Goal: Transaction & Acquisition: Download file/media

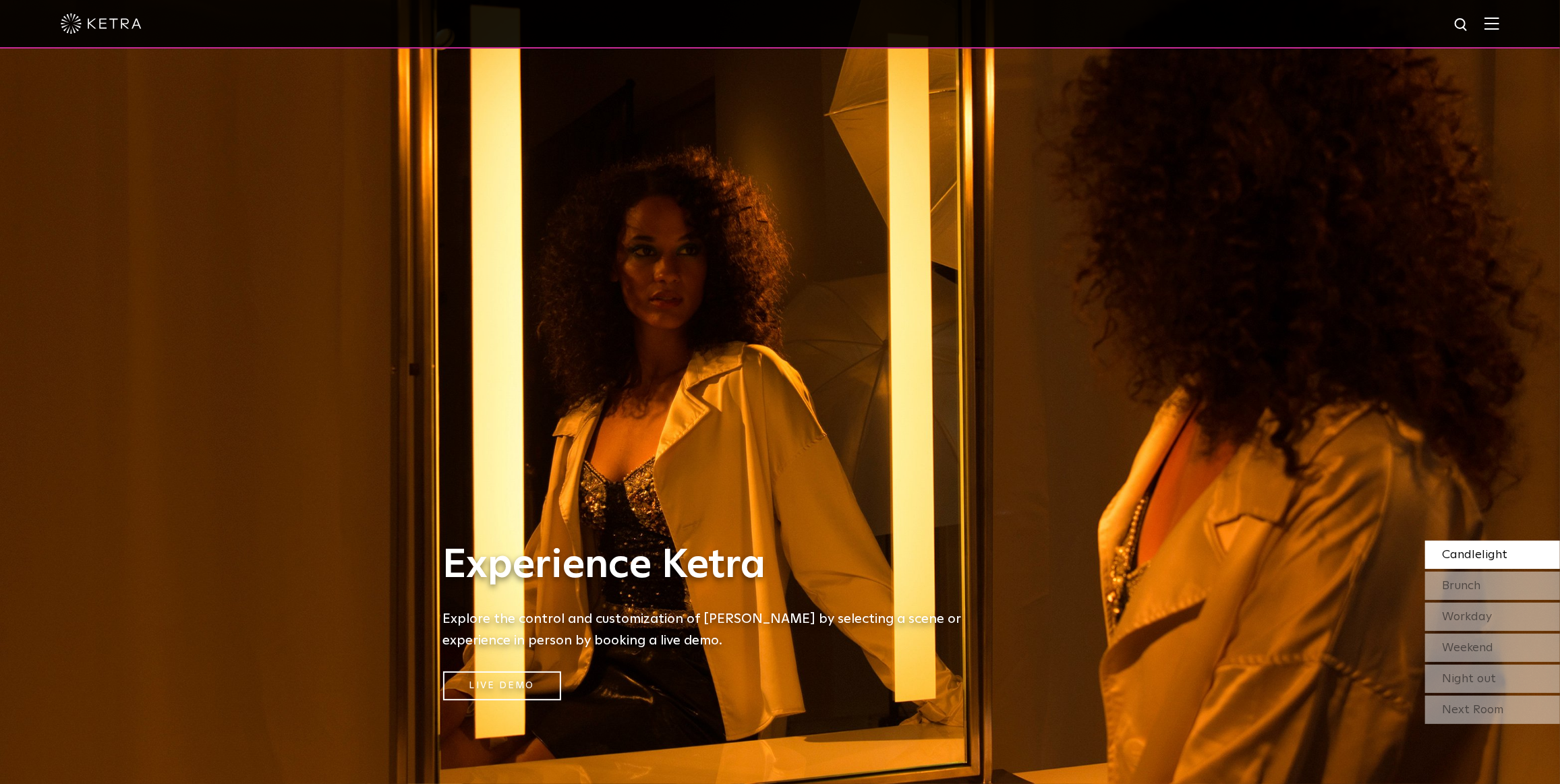
click at [1499, 18] on img at bounding box center [1492, 23] width 15 height 13
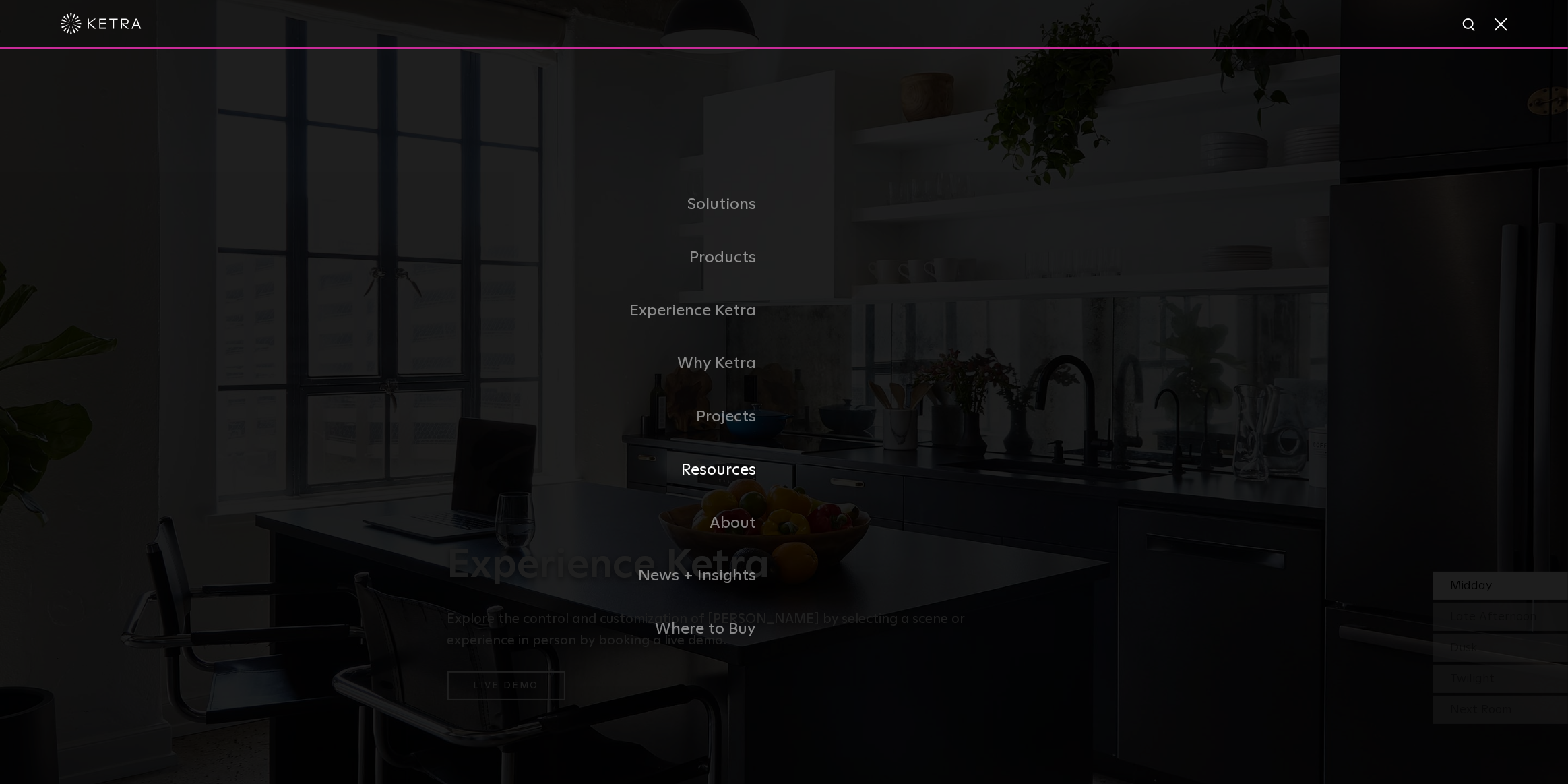
click at [720, 472] on link "Resources" at bounding box center [616, 470] width 337 height 53
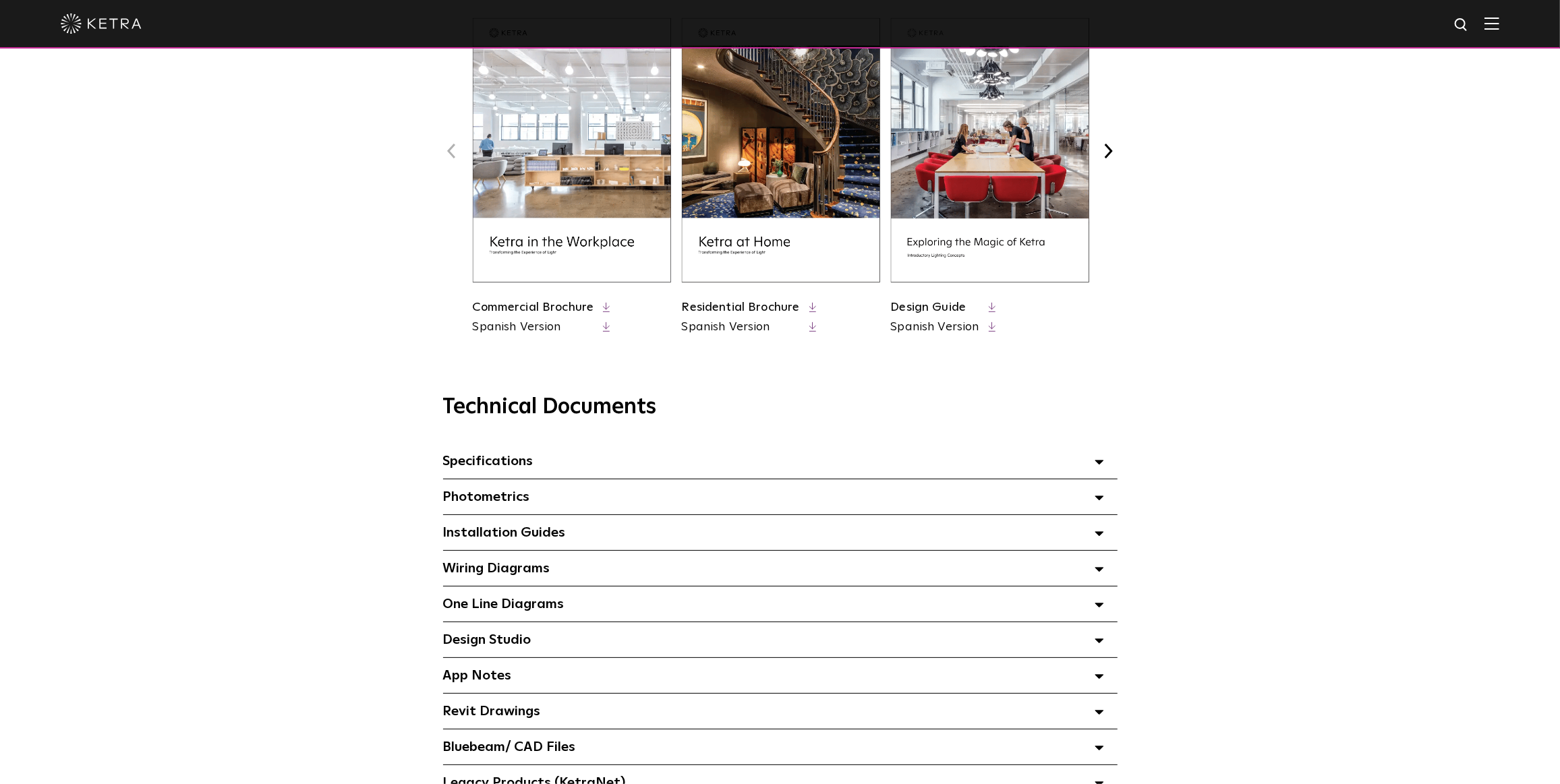
scroll to position [735, 0]
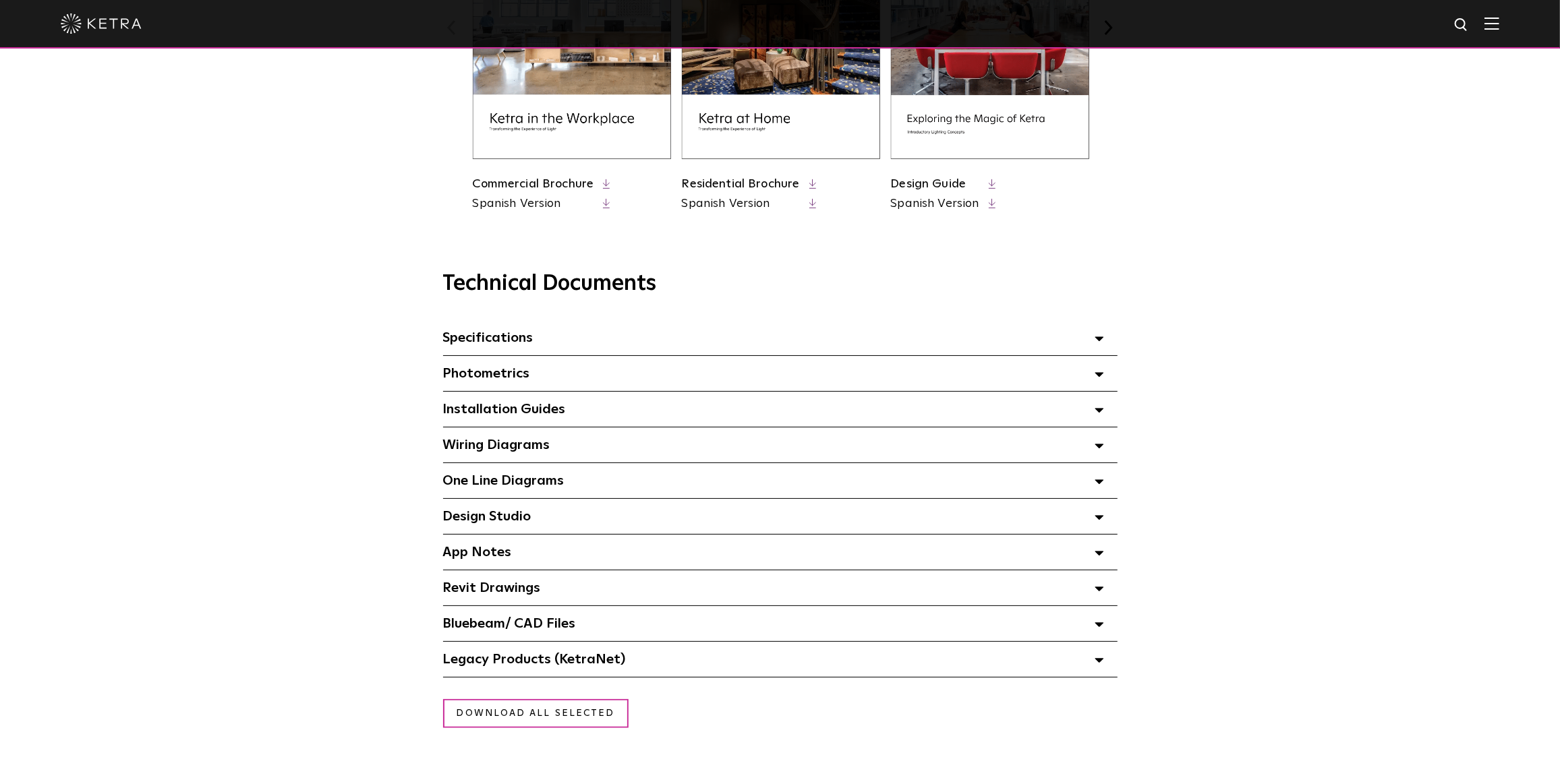
click at [1101, 341] on polygon at bounding box center [1099, 339] width 8 height 4
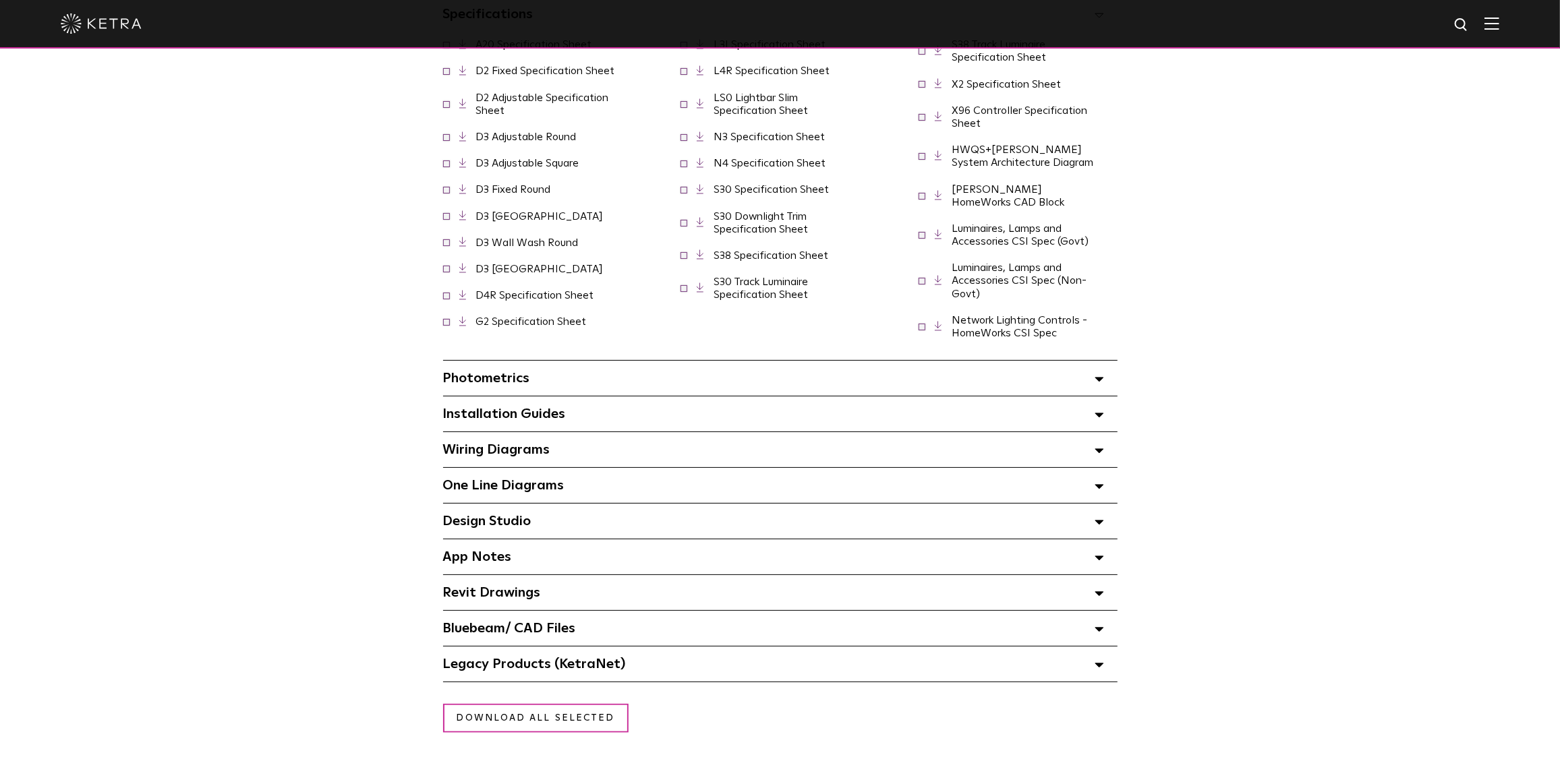
scroll to position [919, 0]
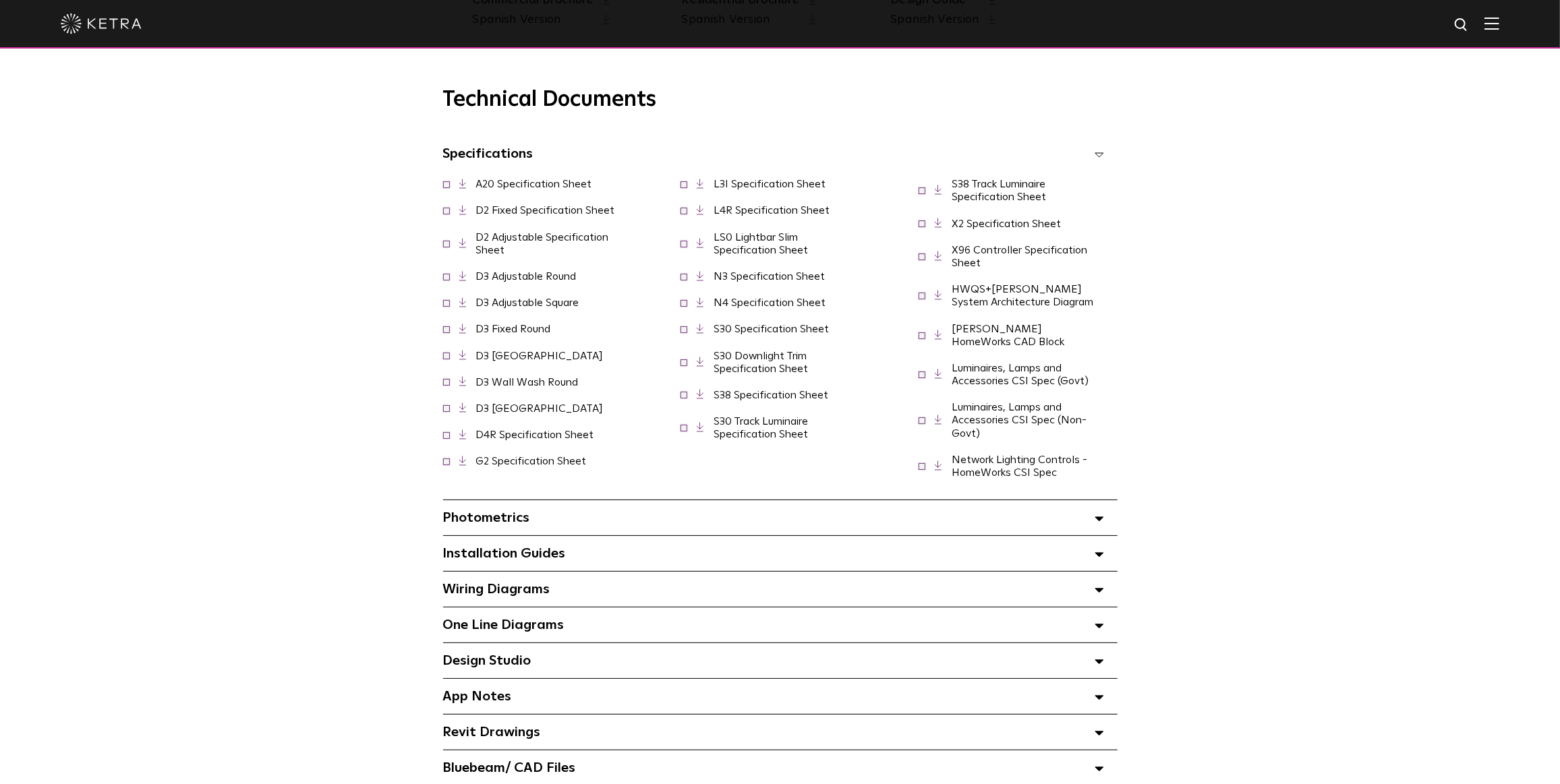
click at [683, 402] on span "S38 Specification Sheet" at bounding box center [763, 395] width 164 height 13
click at [685, 397] on span at bounding box center [684, 394] width 7 height 7
click at [700, 400] on icon at bounding box center [700, 395] width 8 height 10
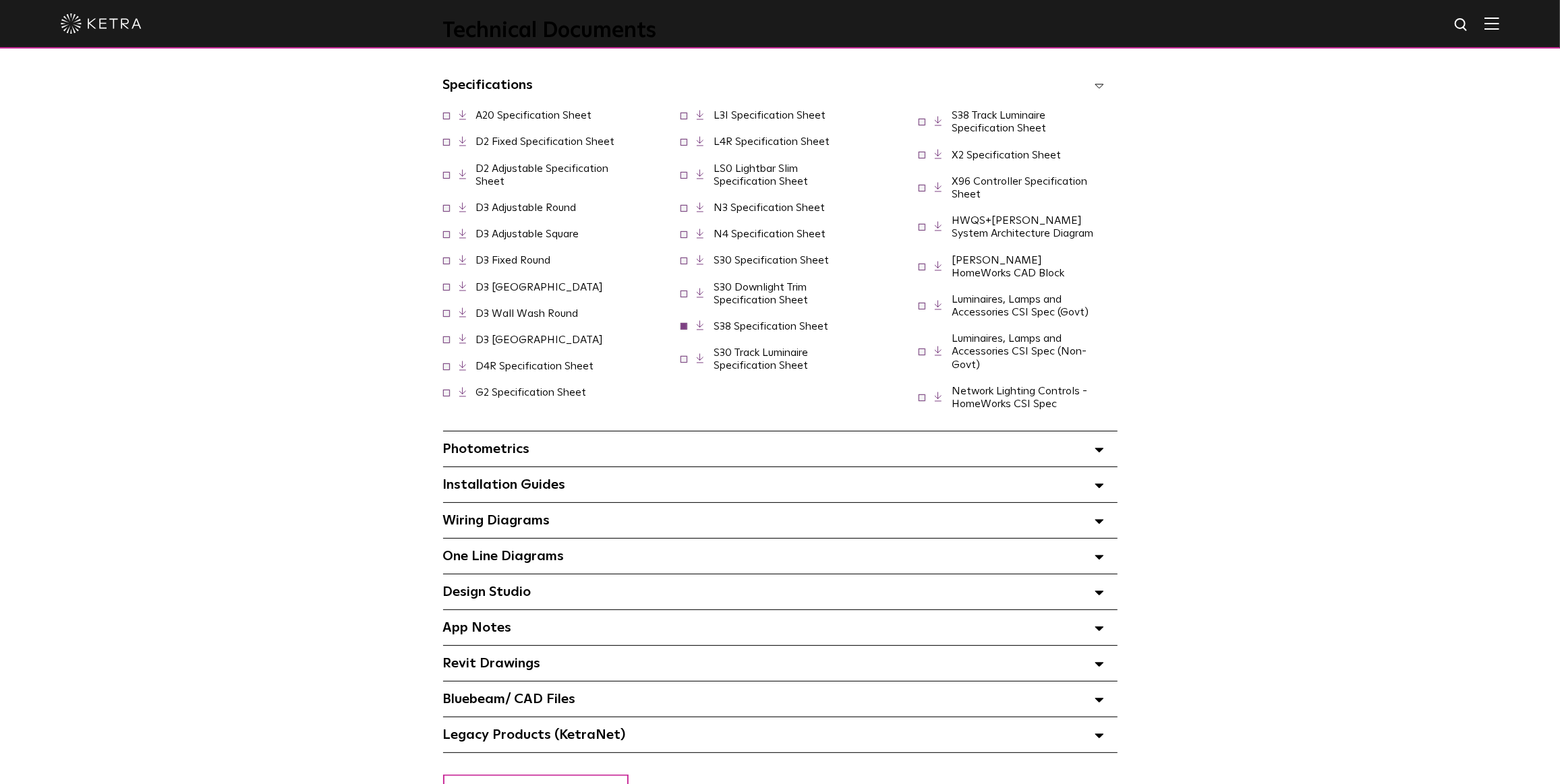
scroll to position [1103, 0]
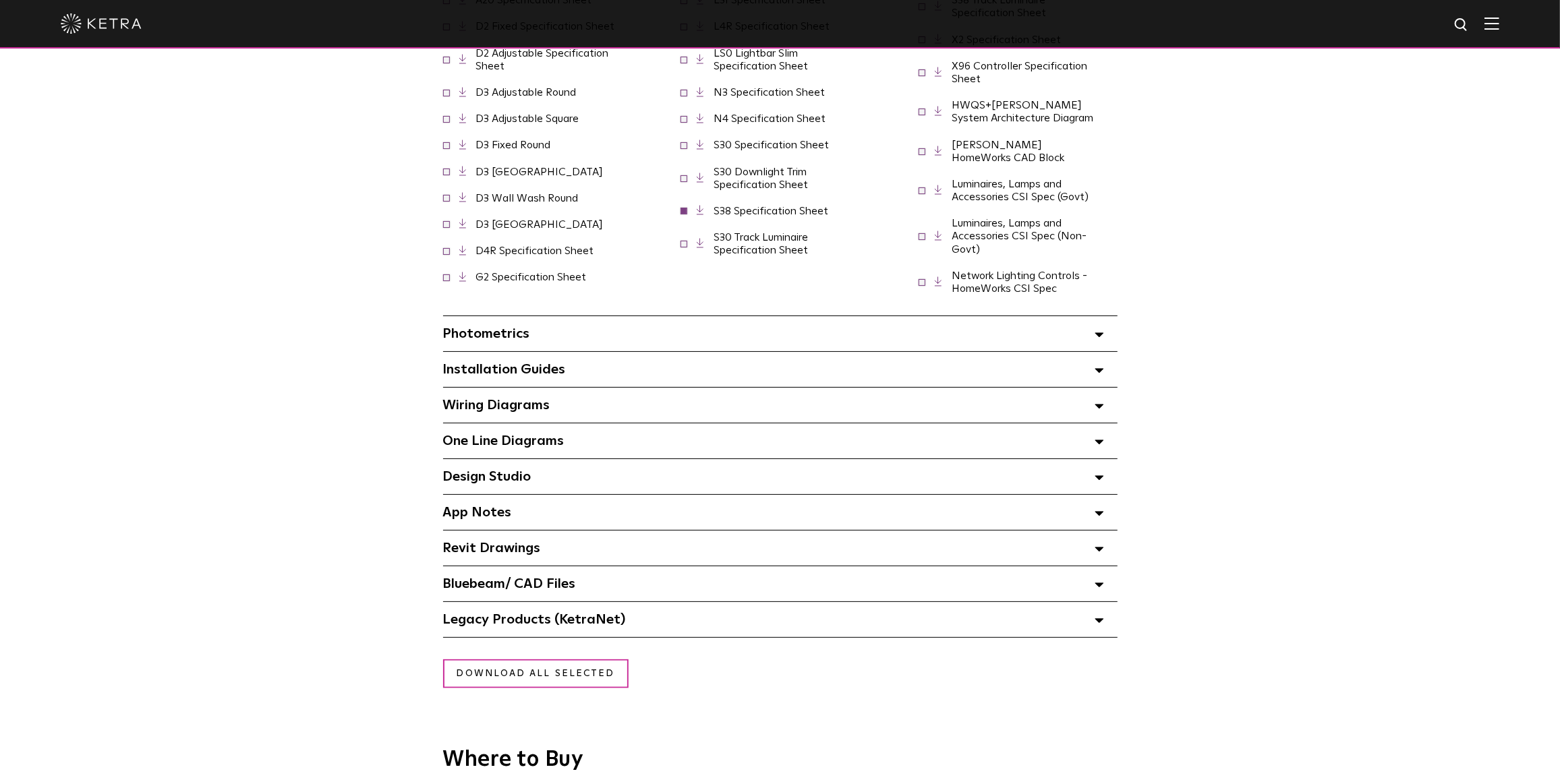
click at [1094, 475] on icon at bounding box center [1098, 478] width 9 height 5
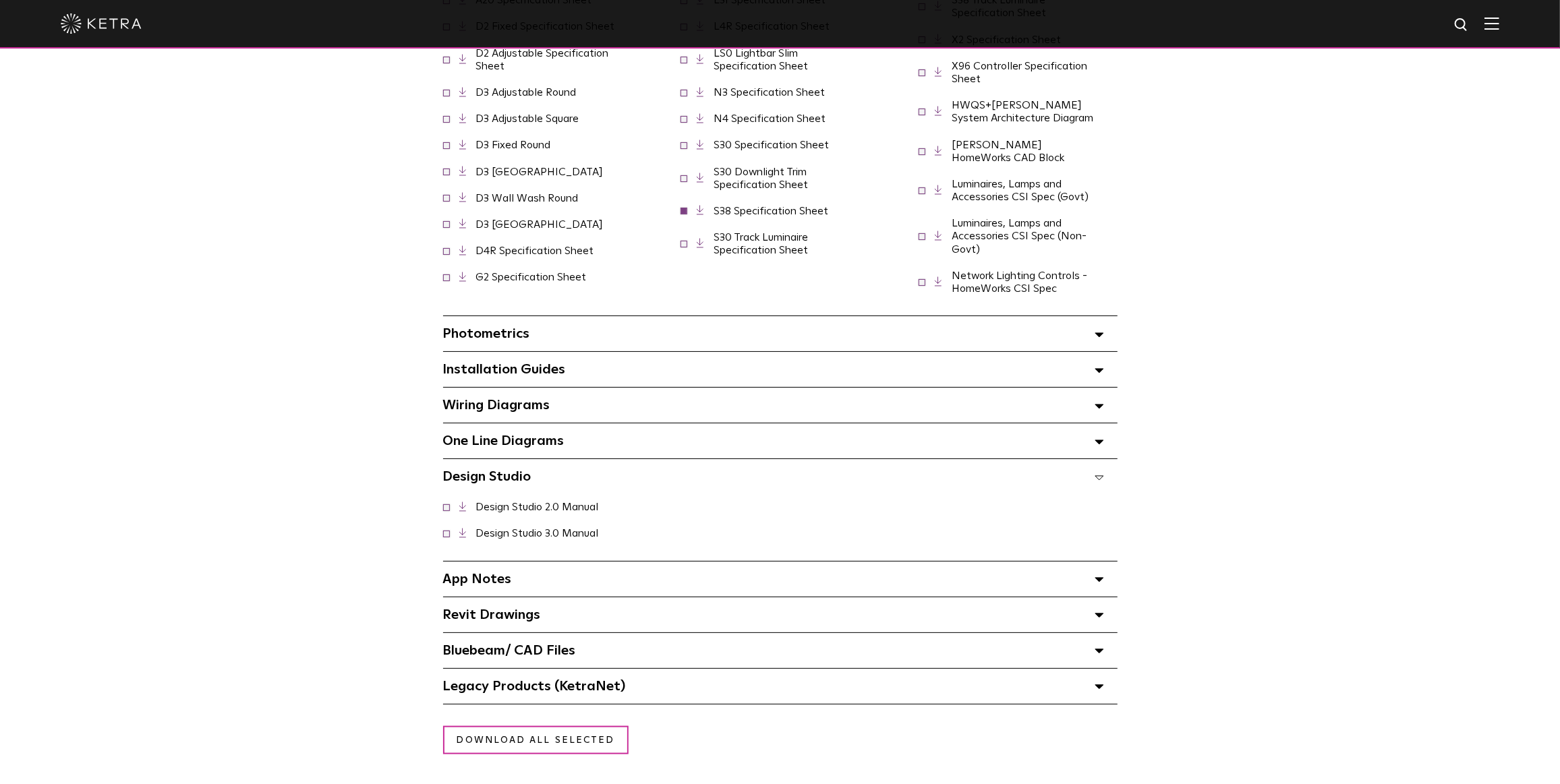
click at [445, 529] on span at bounding box center [446, 533] width 7 height 7
click at [464, 528] on icon at bounding box center [462, 533] width 8 height 10
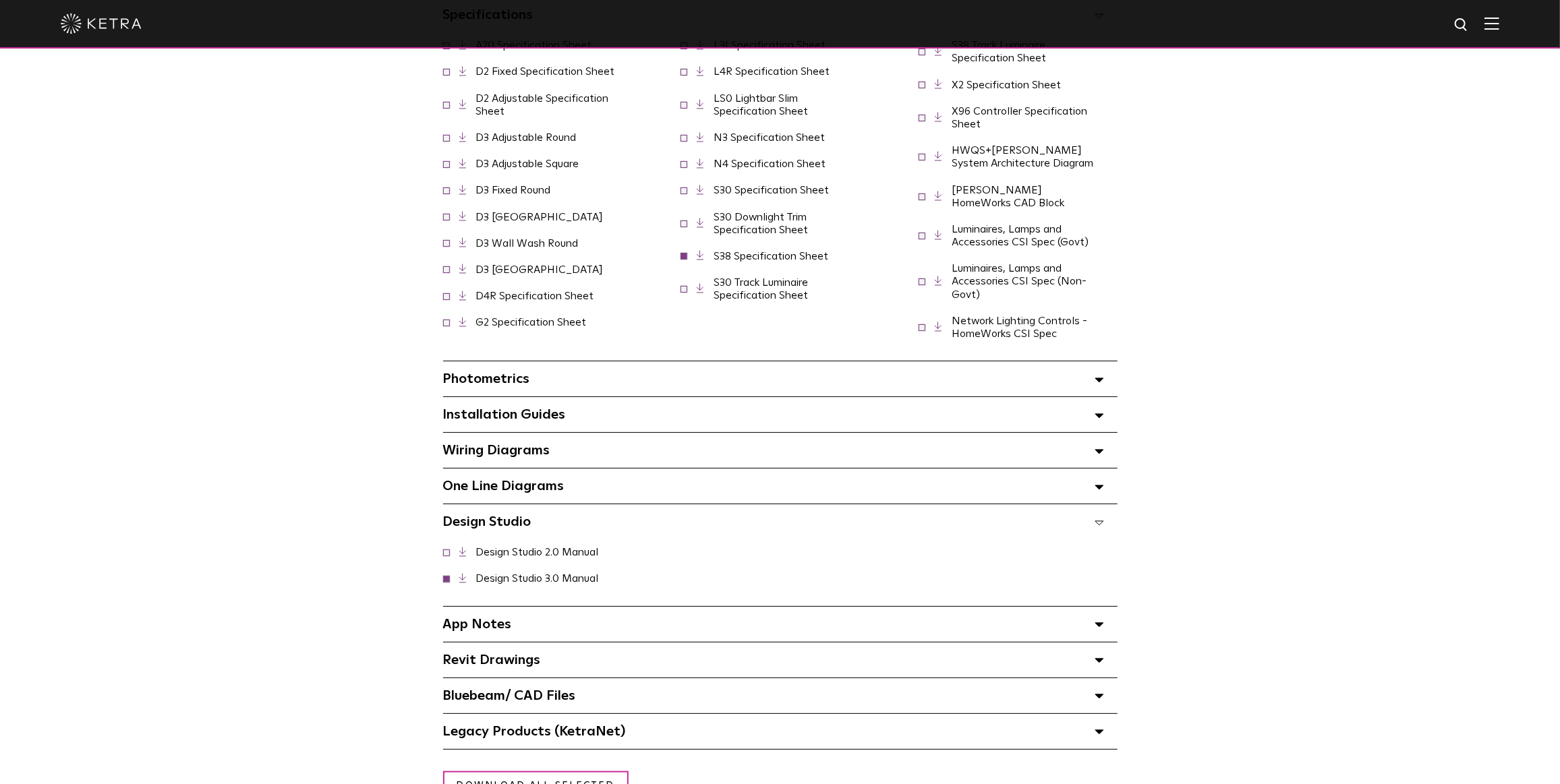
scroll to position [980, 0]
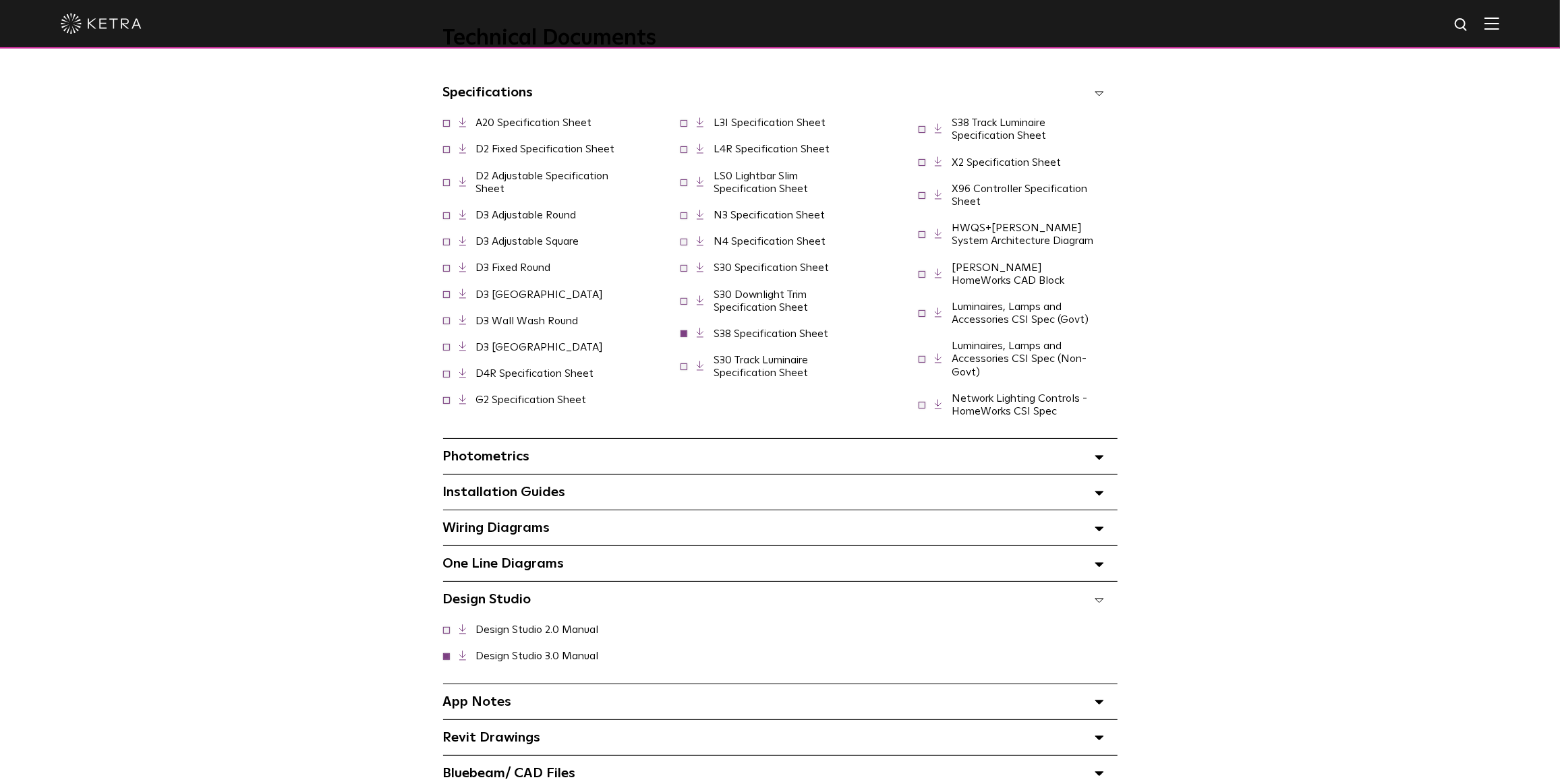
click at [448, 152] on span at bounding box center [446, 148] width 7 height 7
click at [463, 154] on icon at bounding box center [462, 149] width 8 height 10
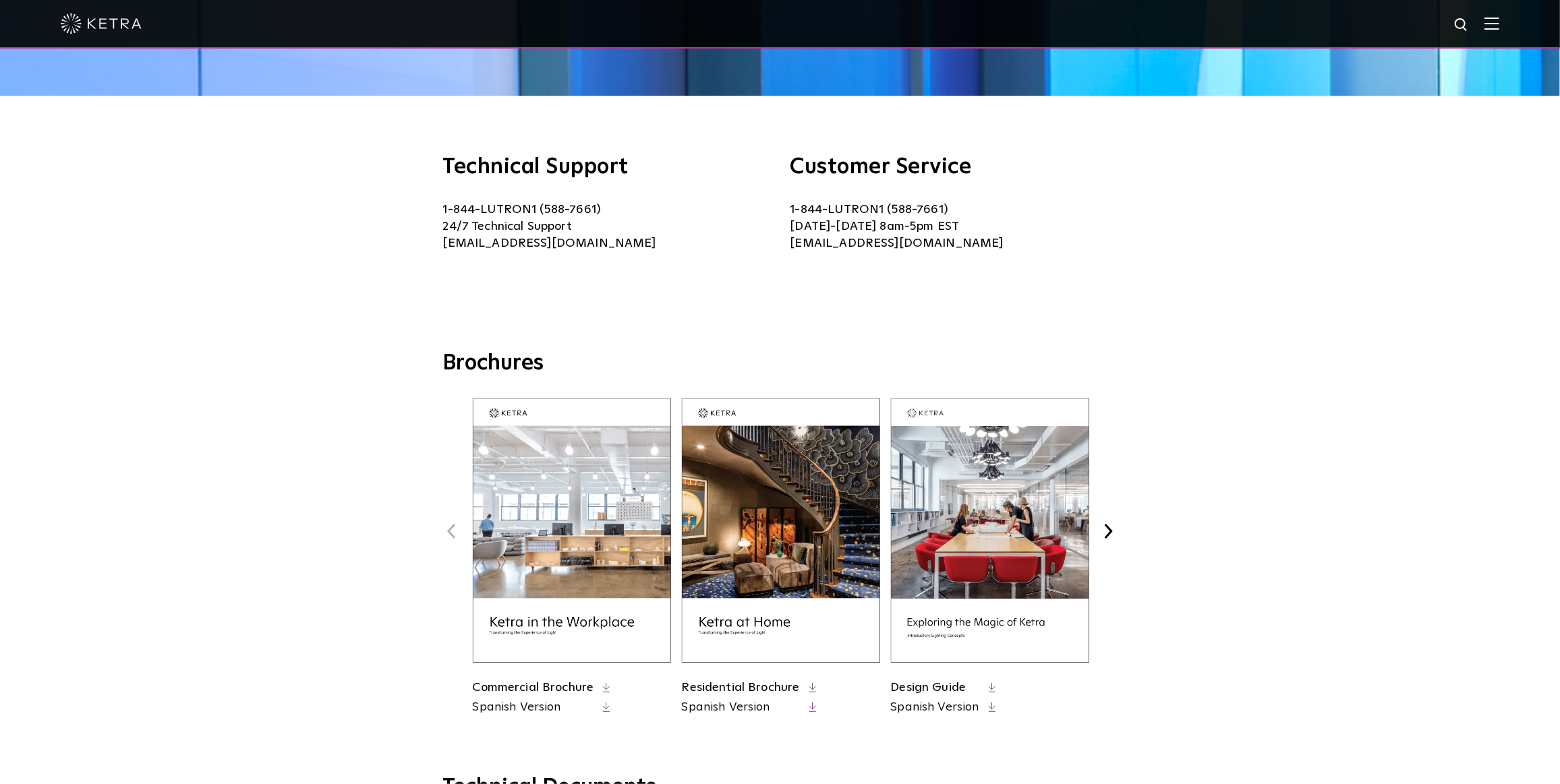
scroll to position [306, 0]
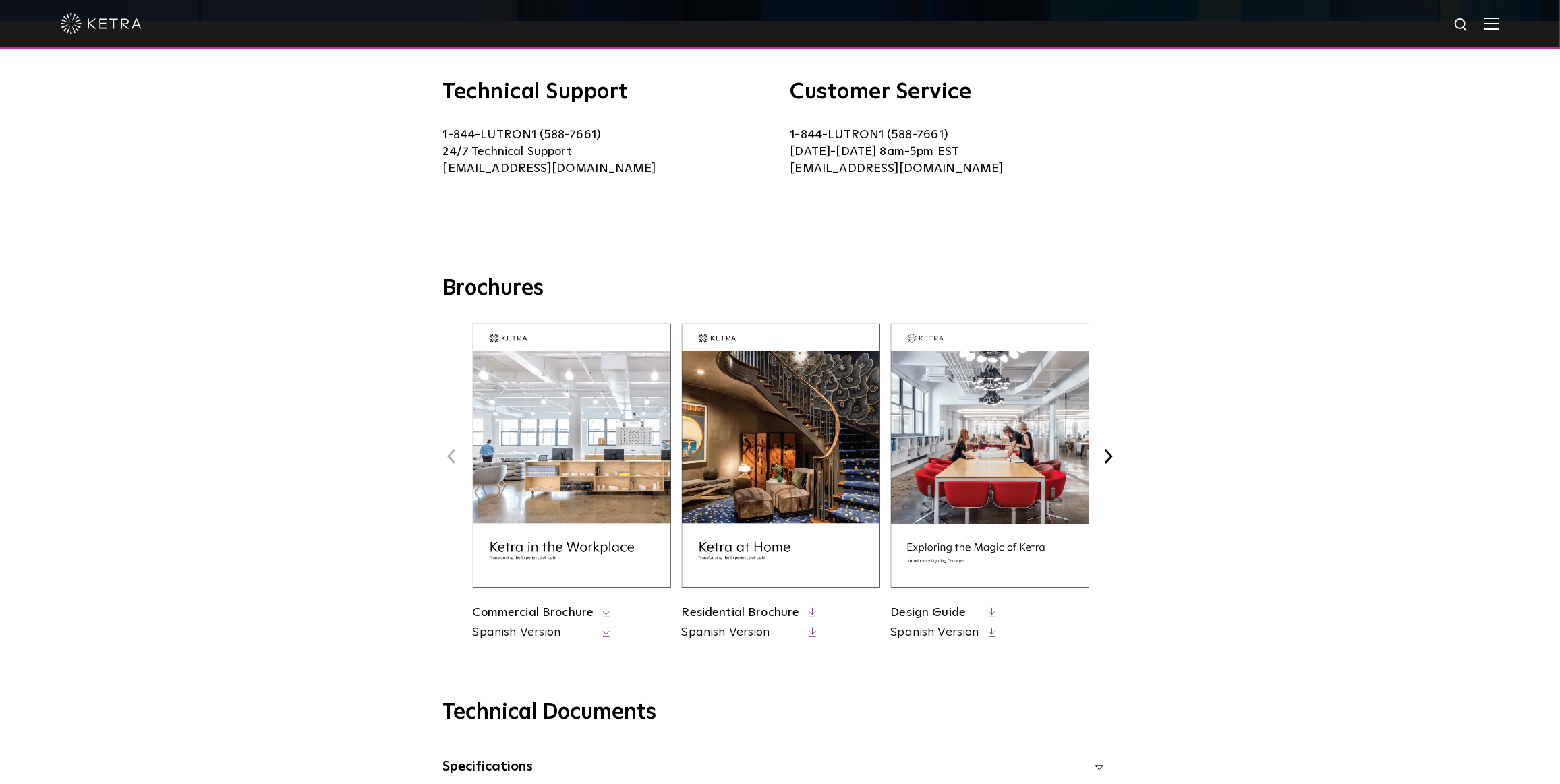
click at [744, 464] on img at bounding box center [781, 455] width 198 height 264
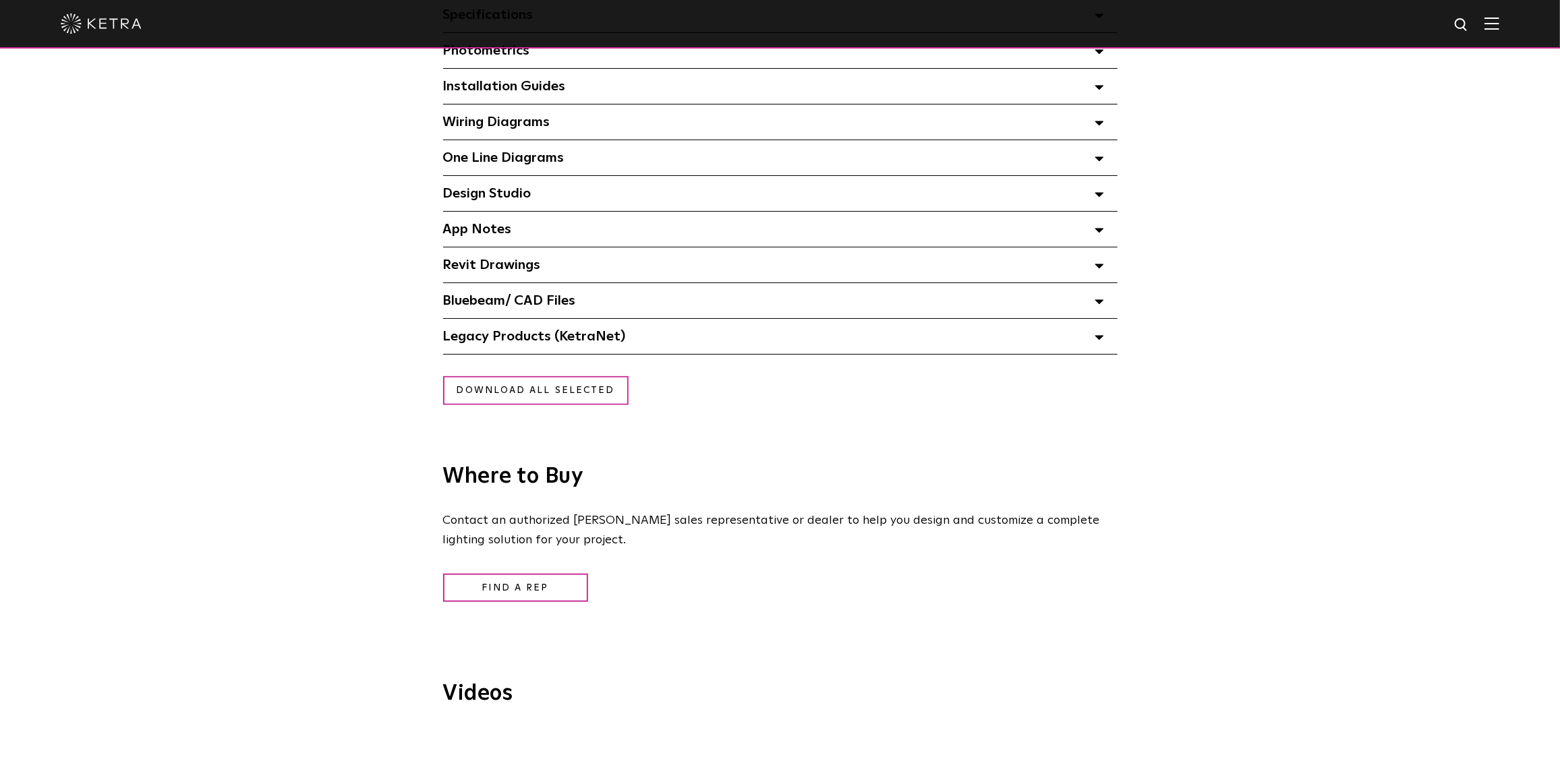
scroll to position [919, 0]
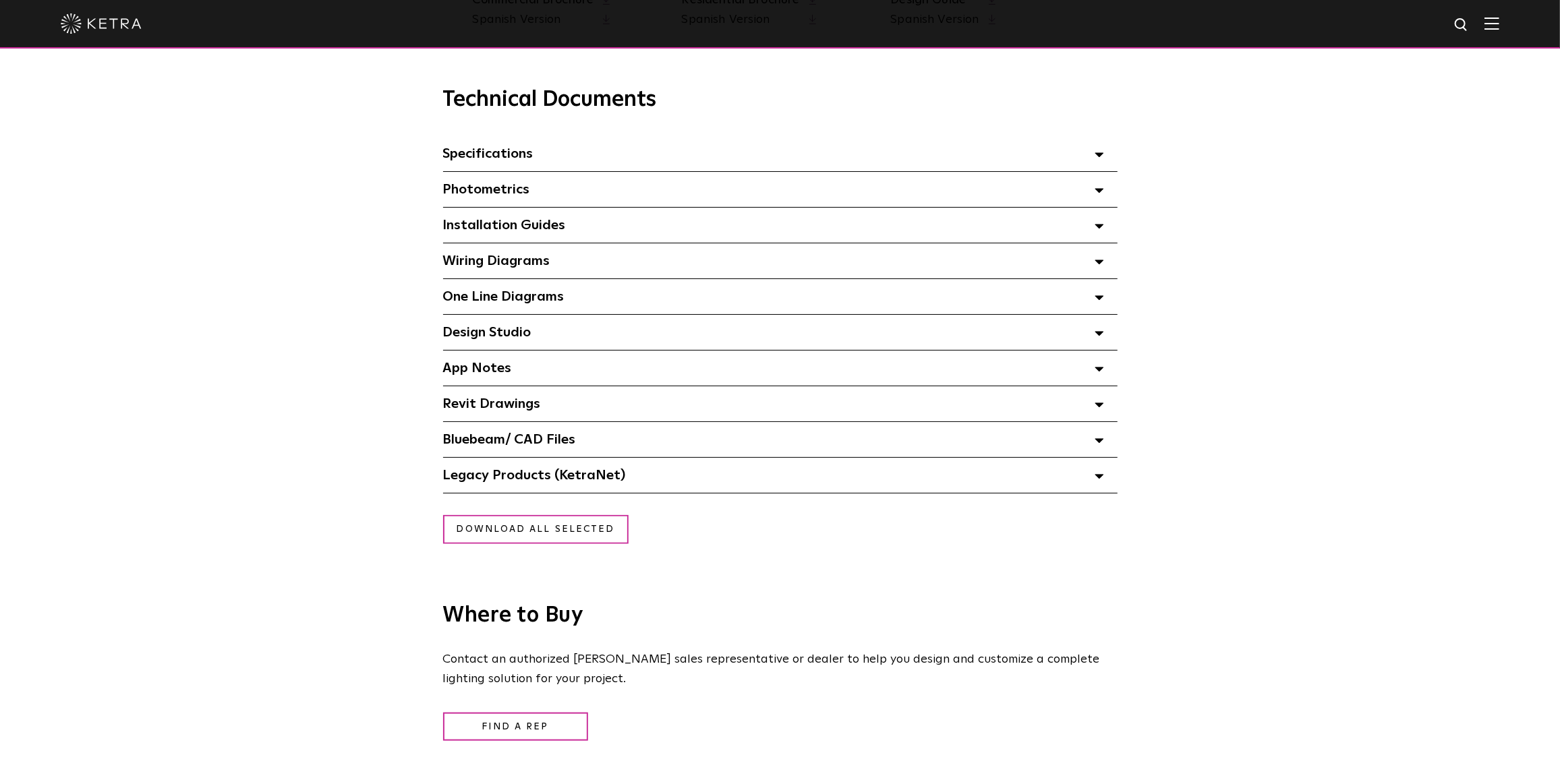
drag, startPoint x: 1101, startPoint y: 159, endPoint x: 1113, endPoint y: 166, distance: 13.9
click at [1103, 157] on icon at bounding box center [1098, 155] width 9 height 5
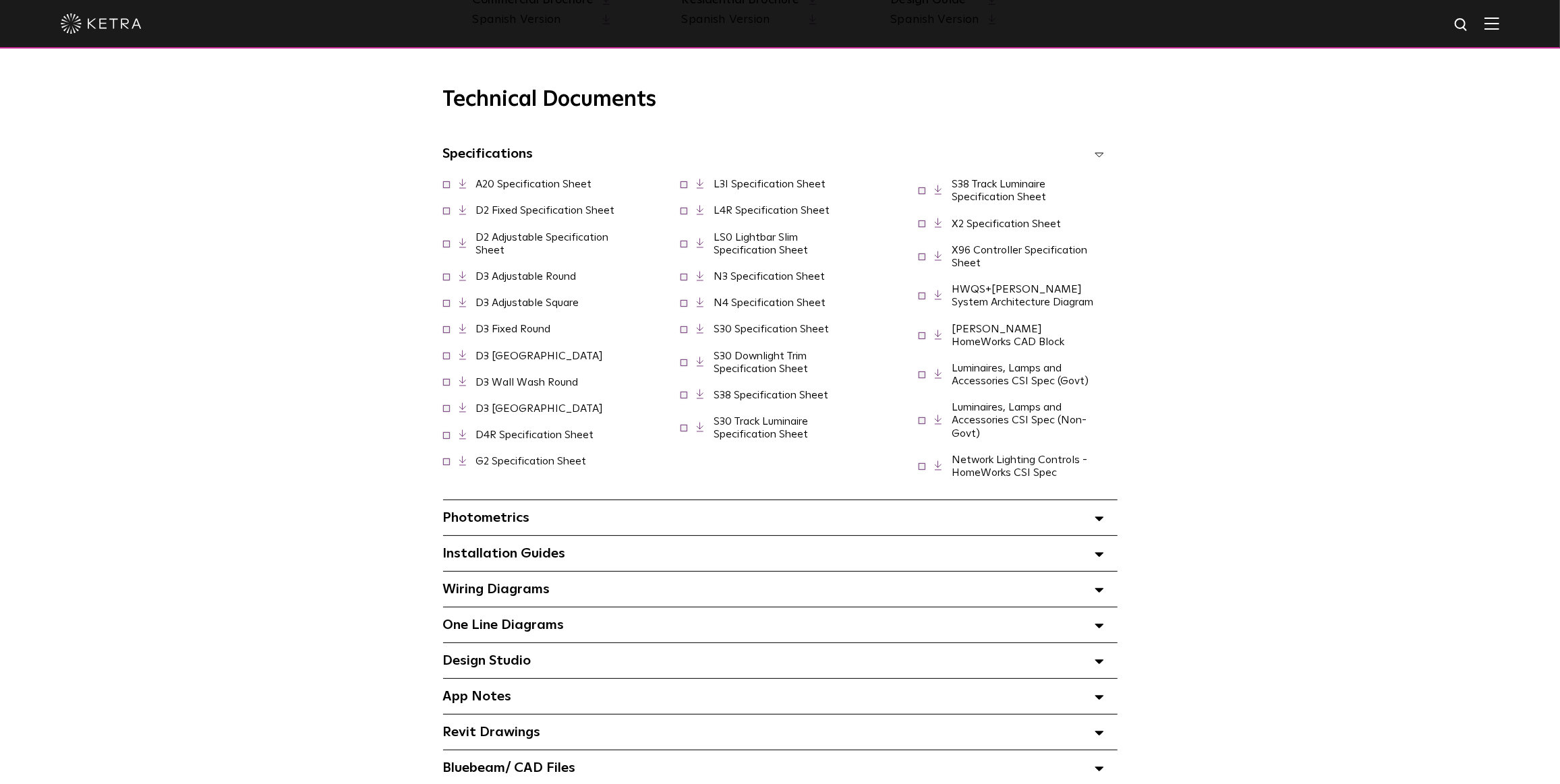
click at [446, 217] on span "D2 Fixed Specification Sheet" at bounding box center [537, 210] width 188 height 13
click at [445, 213] on span at bounding box center [446, 210] width 7 height 7
click at [465, 212] on icon at bounding box center [462, 210] width 8 height 10
